Goal: Information Seeking & Learning: Learn about a topic

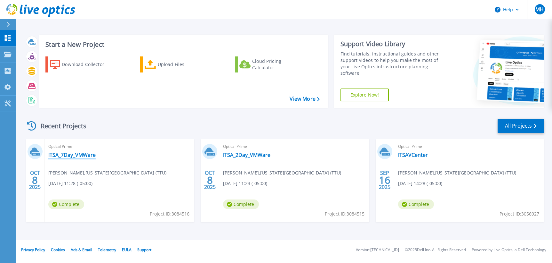
click at [68, 154] on link "ITSA_7Day_VMWare" at bounding box center [71, 154] width 47 height 6
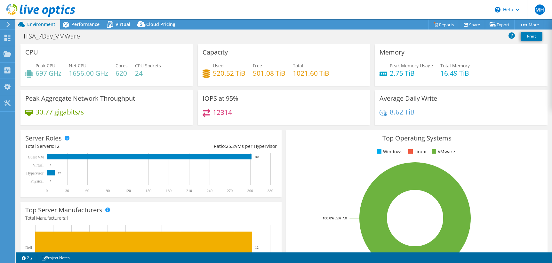
select select "USD"
click at [93, 23] on span "Performance" at bounding box center [85, 24] width 28 height 6
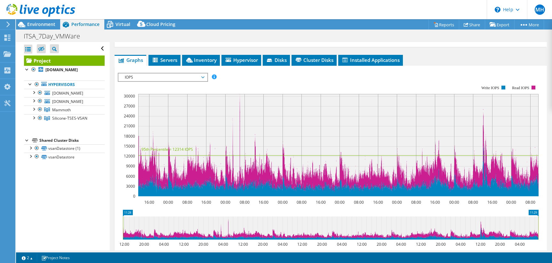
scroll to position [131, 0]
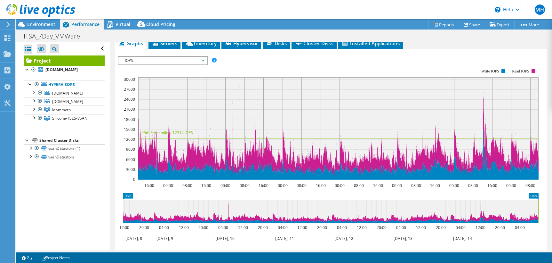
click at [205, 61] on span "IOPS" at bounding box center [162, 61] width 89 height 8
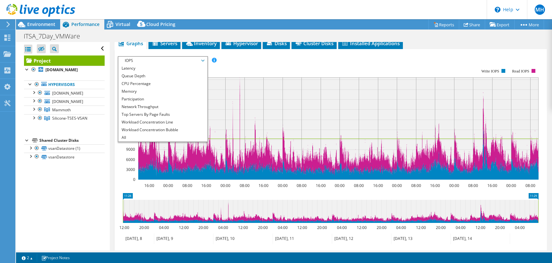
scroll to position [199, 0]
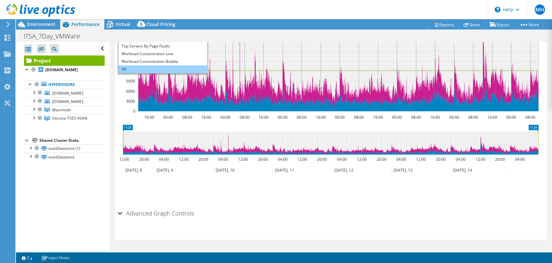
click at [130, 69] on li "All" at bounding box center [162, 69] width 89 height 8
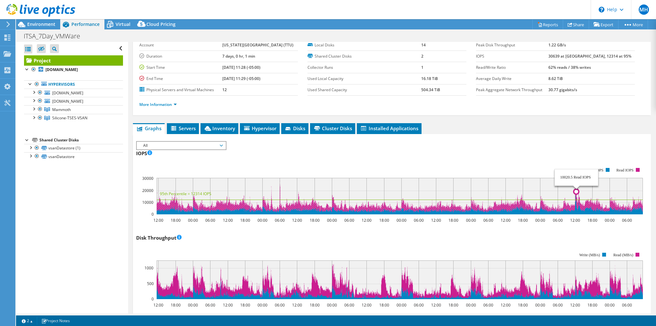
scroll to position [0, 0]
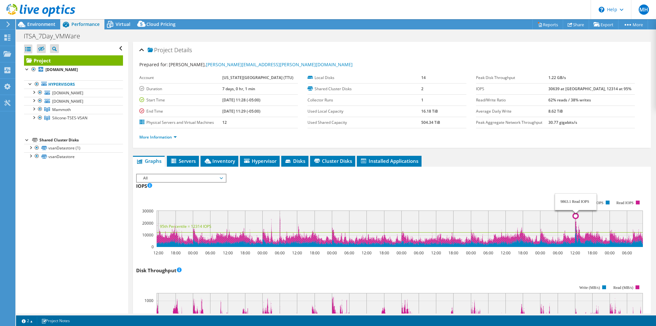
click at [552, 217] on circle at bounding box center [575, 216] width 5 height 5
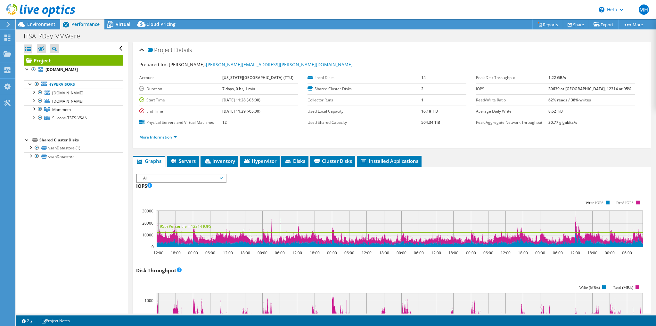
drag, startPoint x: 566, startPoint y: 92, endPoint x: 587, endPoint y: 92, distance: 20.5
click at [552, 92] on tr "IOPS 30639 at [GEOGRAPHIC_DATA], 12314 at 95%" at bounding box center [555, 88] width 159 height 11
drag, startPoint x: 594, startPoint y: 89, endPoint x: 633, endPoint y: 88, distance: 39.1
click at [552, 88] on td "30639 at [GEOGRAPHIC_DATA], 12314 at 95%" at bounding box center [591, 88] width 86 height 11
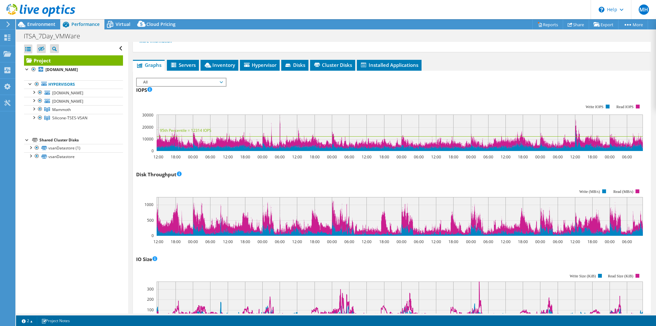
scroll to position [32, 0]
